Goal: Information Seeking & Learning: Learn about a topic

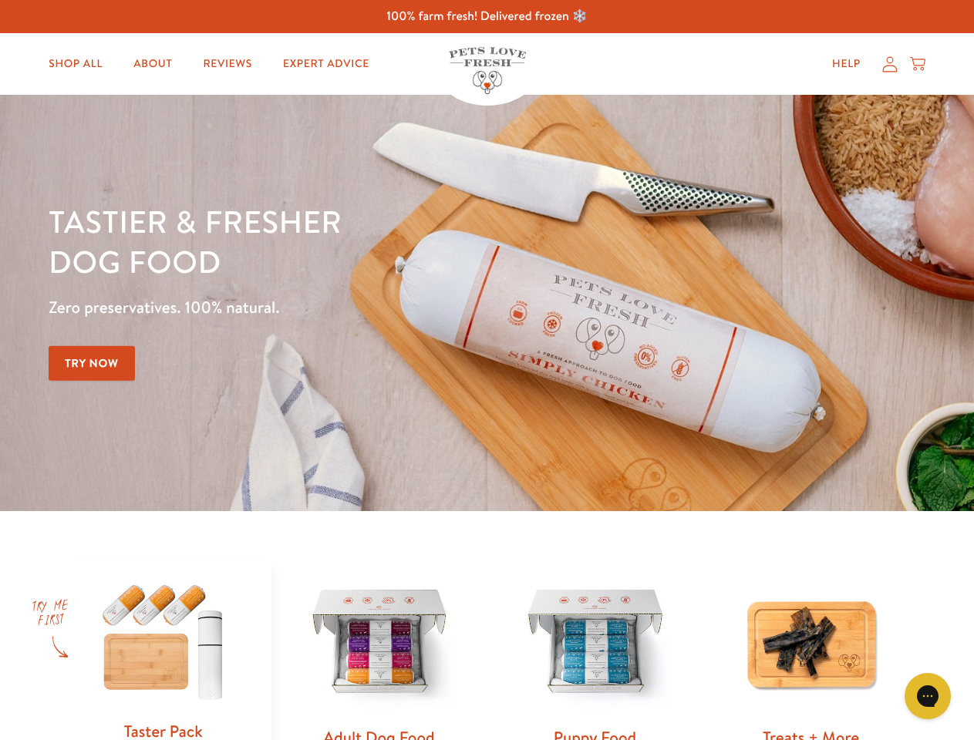
click at [486, 370] on div "Tastier & fresher dog food Zero preservatives. 100% natural. Try Now" at bounding box center [341, 302] width 584 height 203
click at [927, 696] on icon "Gorgias live chat" at bounding box center [927, 695] width 15 height 15
